Goal: Task Accomplishment & Management: Complete application form

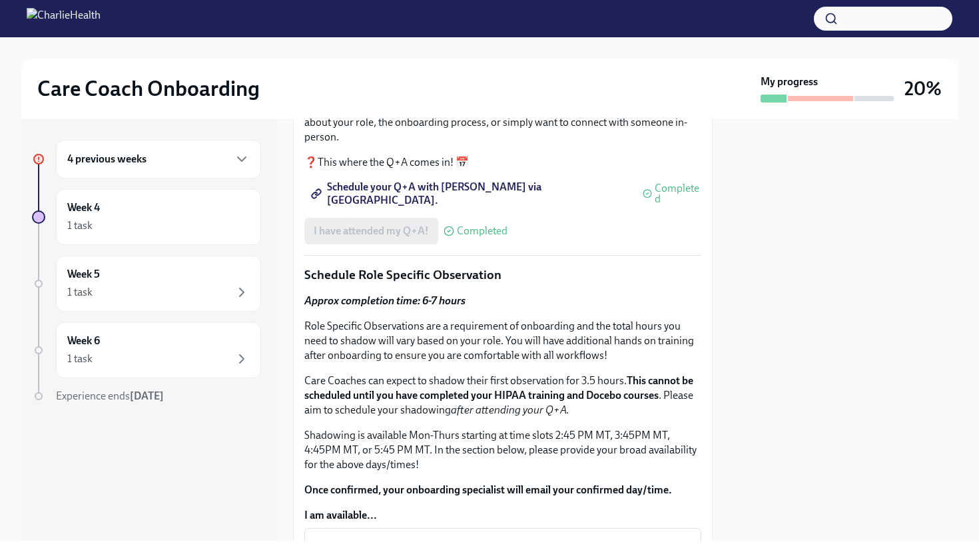
scroll to position [338, 0]
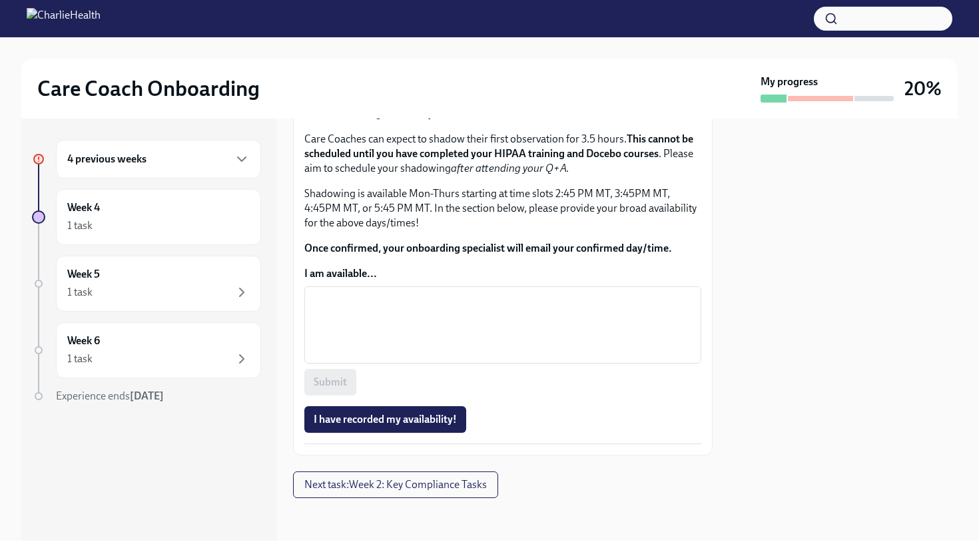
scroll to position [610, 0]
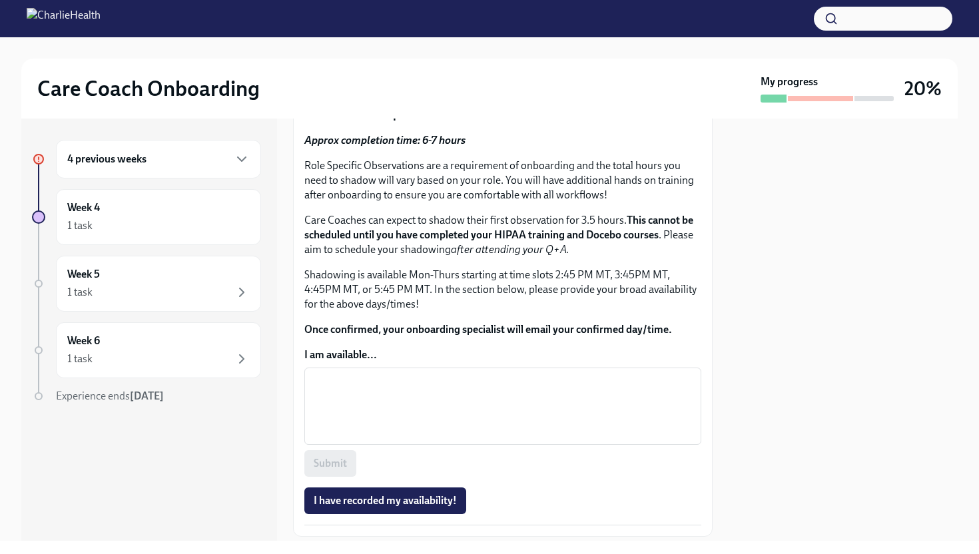
scroll to position [501, 0]
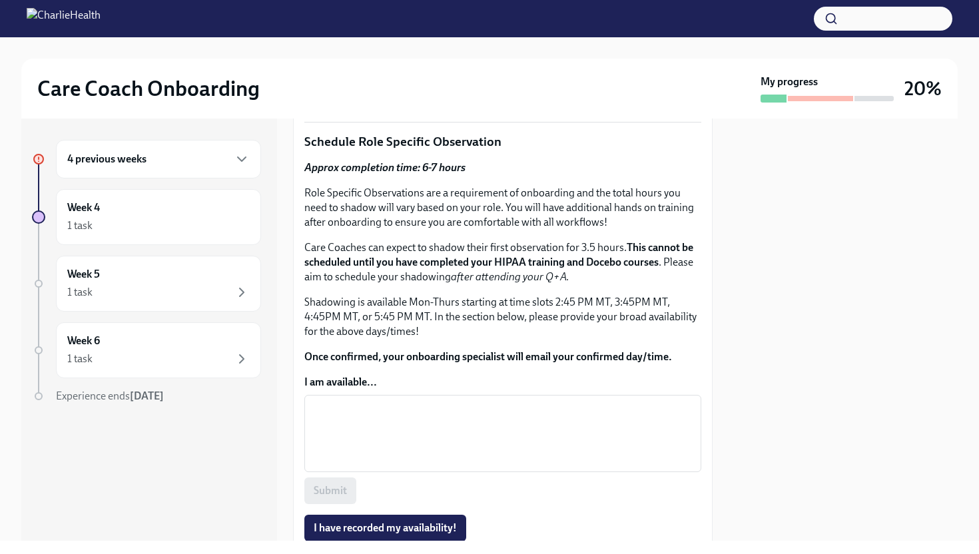
click at [654, 71] on span "Completed" at bounding box center [677, 60] width 47 height 21
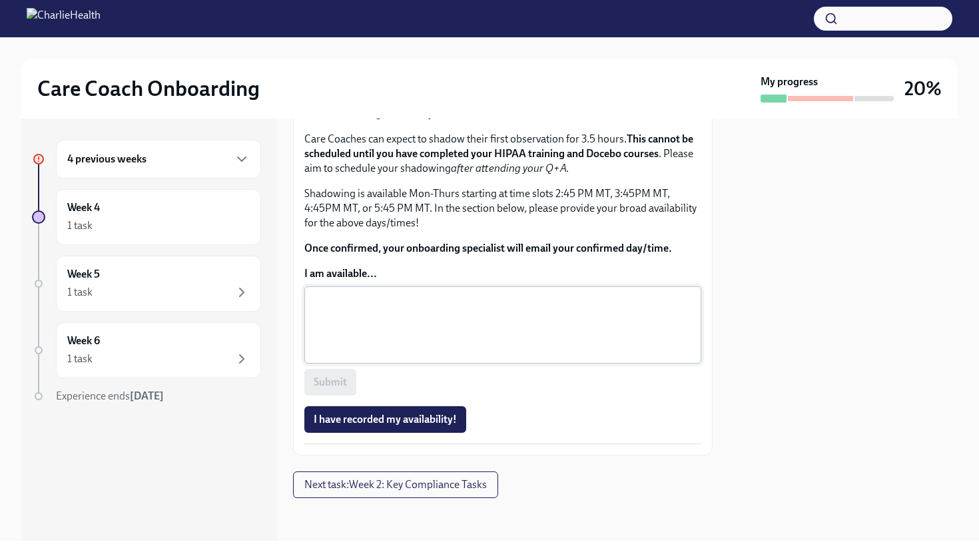
scroll to position [775, 0]
click at [446, 357] on textarea "I am available..." at bounding box center [502, 325] width 381 height 64
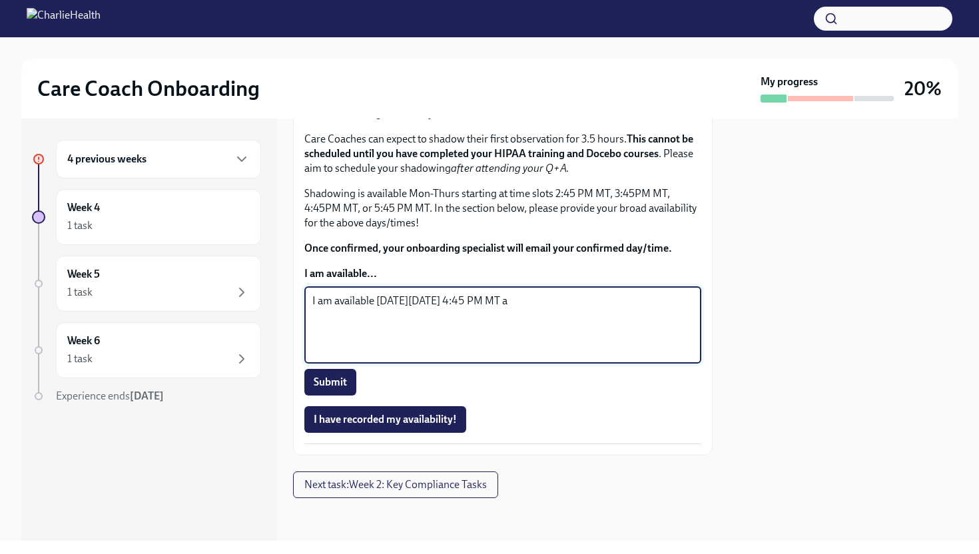
click at [389, 357] on textarea "I am available [DATE][DATE] 4:45 PM MT a" at bounding box center [502, 325] width 381 height 64
click at [484, 357] on textarea "[DATE] 4:45 PM MT a" at bounding box center [502, 325] width 381 height 64
click at [354, 357] on textarea "[DATE] 4:45 PM MT [DATE] 4:45 PM [DATE] @" at bounding box center [502, 325] width 381 height 64
click at [348, 357] on textarea "[DATE] 4:45 PM MT [DATE] 4:45 PM [DATE] @" at bounding box center [502, 325] width 381 height 64
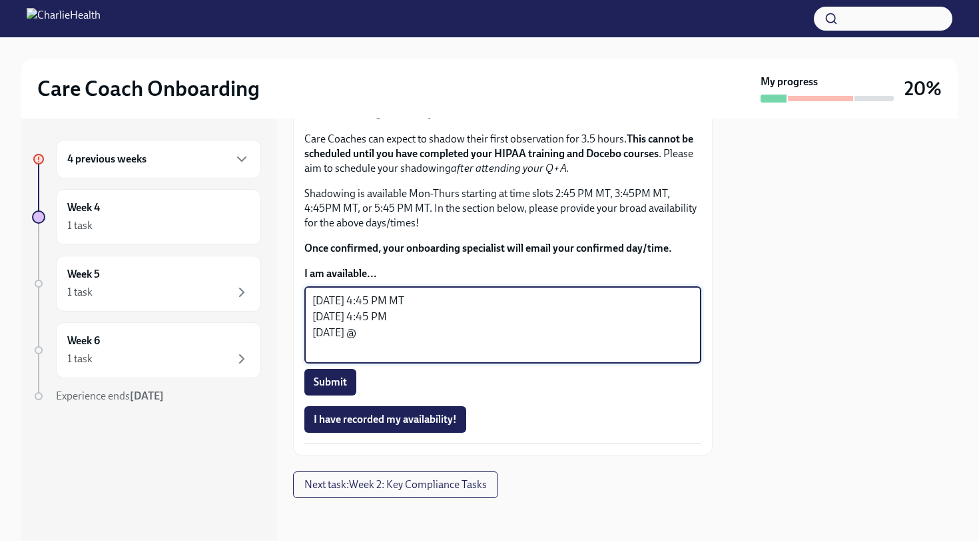
click at [379, 357] on textarea "[DATE] 4:45 PM MT [DATE] 4:45 PM [DATE] @" at bounding box center [502, 325] width 381 height 64
click at [393, 357] on textarea "[DATE] 4:45 PM MT [DATE] 4:45 PM [DATE] @" at bounding box center [502, 325] width 381 height 64
click at [445, 357] on textarea "[DATE] 4:45 PM MT [DATE] 4:45 PM [DATE] 4:45 PM [DATE] @" at bounding box center [502, 325] width 381 height 64
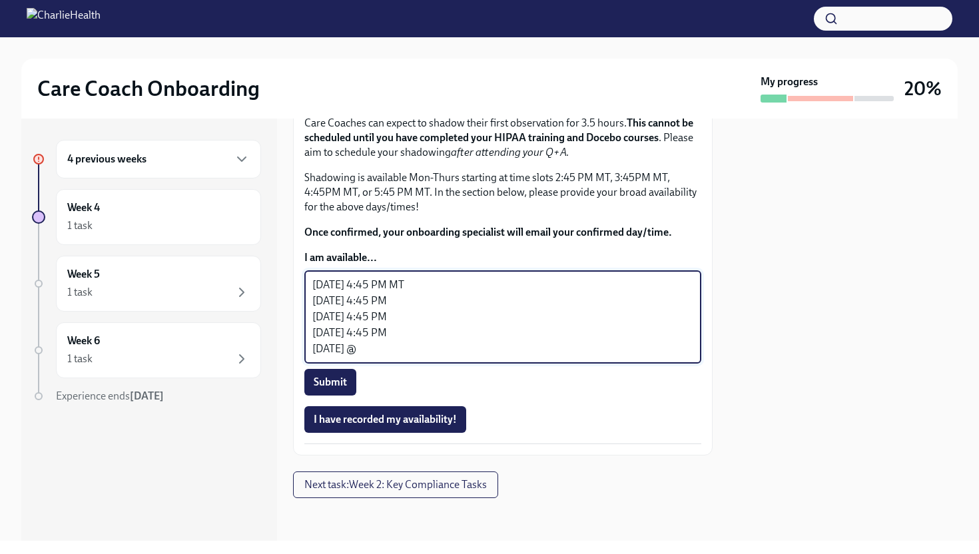
click at [407, 357] on textarea "[DATE] 4:45 PM MT [DATE] 4:45 PM [DATE] 4:45 PM [DATE] 4:45 PM [DATE] @" at bounding box center [502, 317] width 381 height 80
click at [349, 357] on textarea "[DATE] 4:45 PM MT [DATE] 4:45 PM [DATE] 4:45 PM [DATE] 4:45 PM [DATE] 4:45 PM" at bounding box center [502, 317] width 381 height 80
type textarea "[DATE] 4:45 PM MT [DATE] 4:45 PM [DATE] 4:45 PM [DATE] 4:45 PM [DATE] 4:45 PM"
click at [330, 389] on span "Submit" at bounding box center [330, 381] width 33 height 13
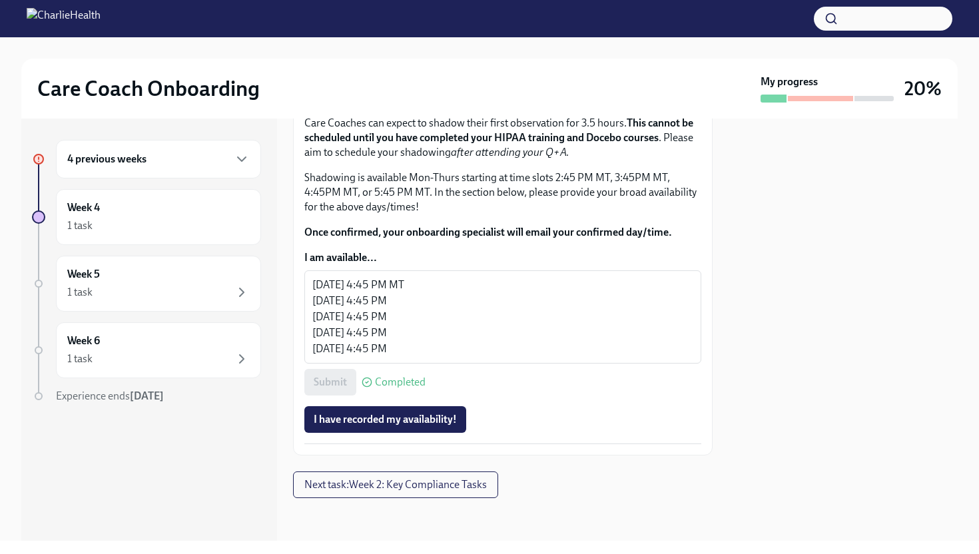
scroll to position [860, 0]
click at [401, 416] on span "I have recorded my availability!" at bounding box center [385, 419] width 143 height 13
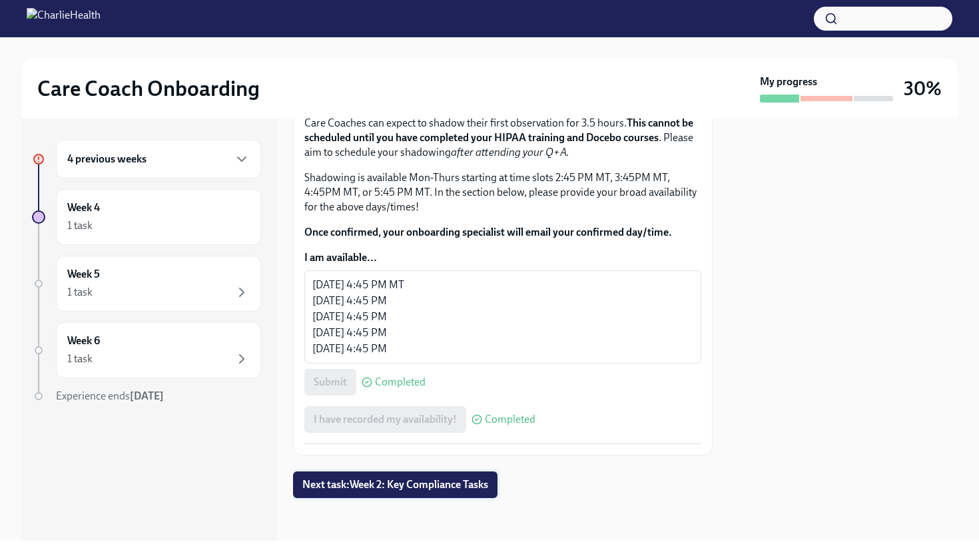
click at [419, 485] on span "Next task : Week 2: Key Compliance Tasks" at bounding box center [395, 484] width 186 height 13
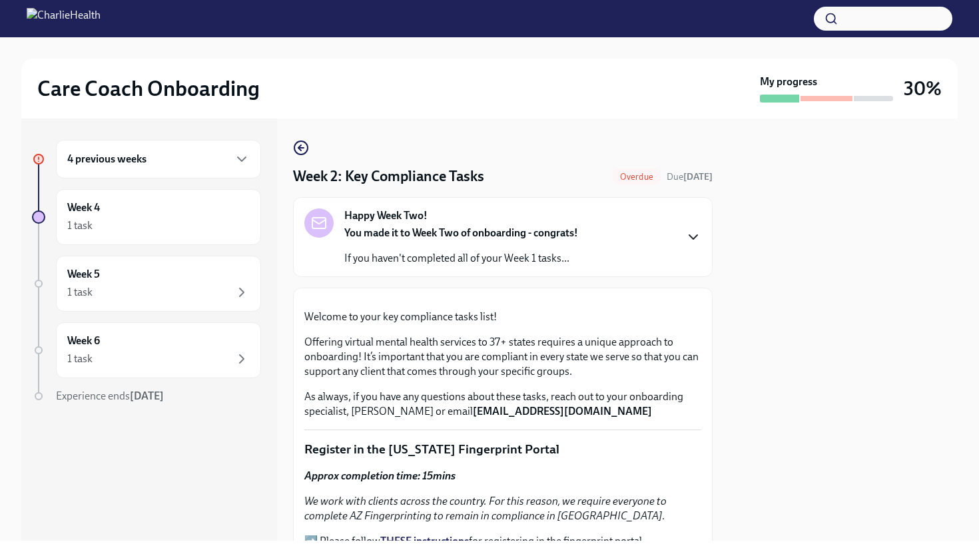
click at [693, 235] on icon "button" at bounding box center [693, 237] width 16 height 16
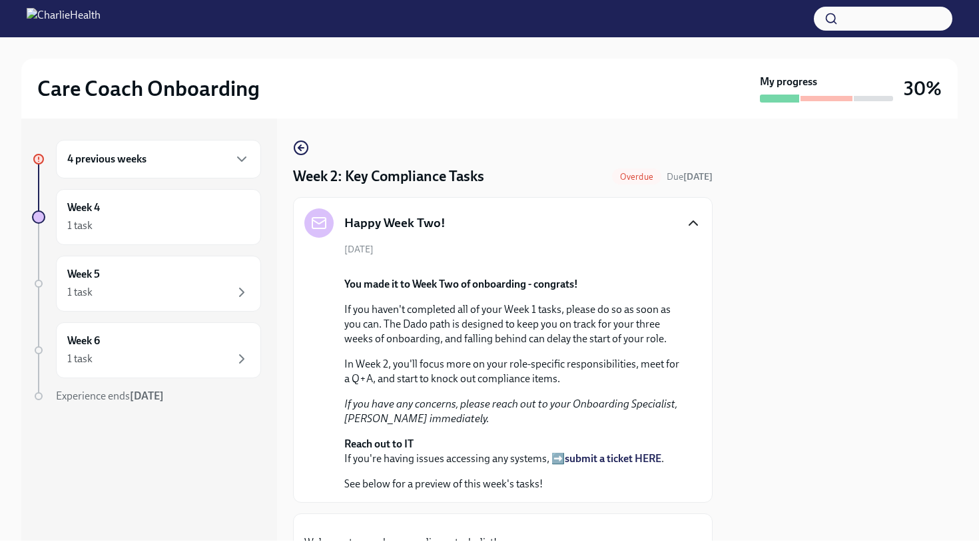
click at [694, 226] on icon "button" at bounding box center [693, 223] width 16 height 16
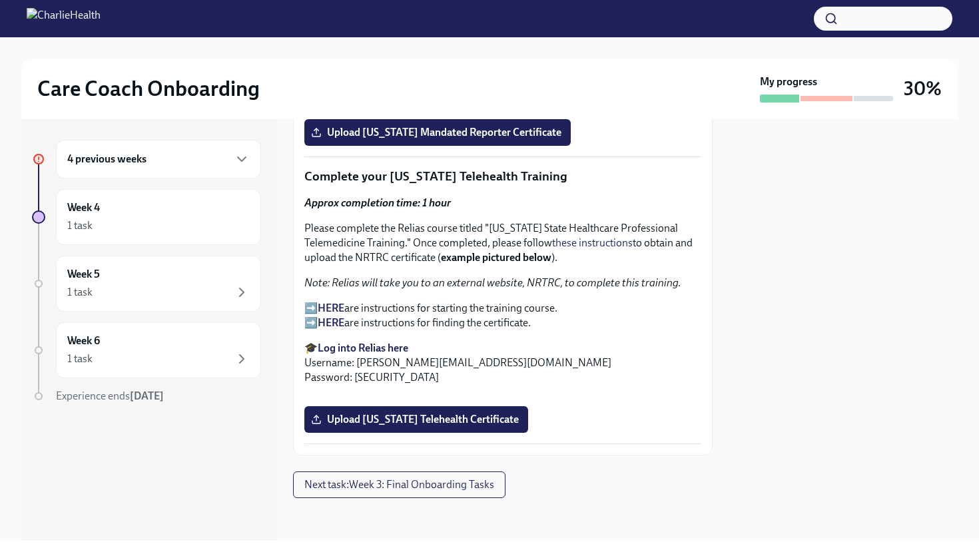
scroll to position [2330, 0]
